Goal: Find specific page/section: Find specific page/section

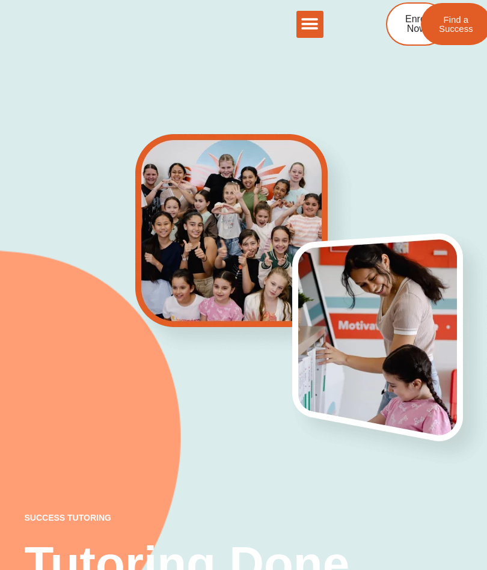
click at [316, 31] on icon "Menu Toggle" at bounding box center [310, 24] width 18 height 18
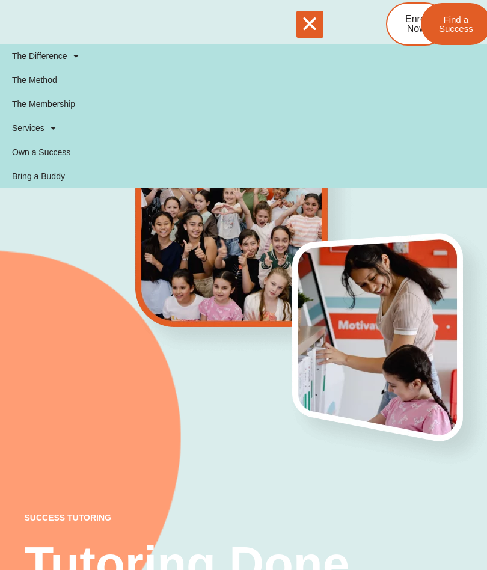
click at [455, 20] on span "Find a Success" at bounding box center [456, 24] width 34 height 18
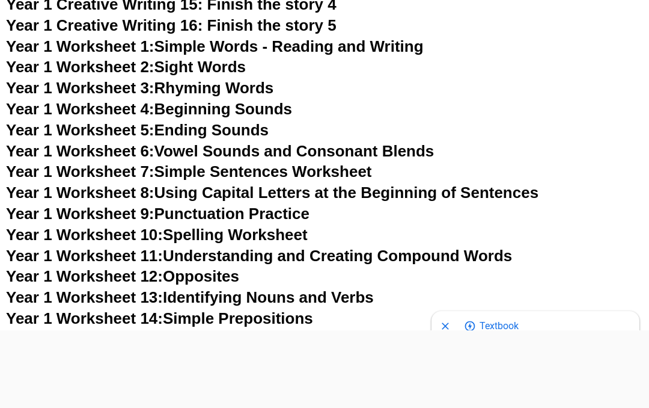
scroll to position [2601, 0]
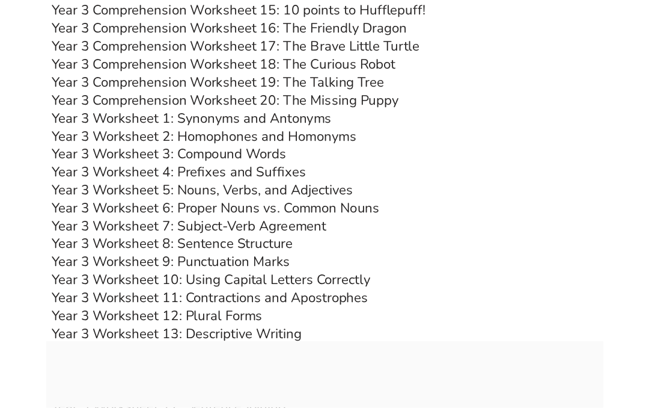
scroll to position [4494, 0]
